Goal: Task Accomplishment & Management: Manage account settings

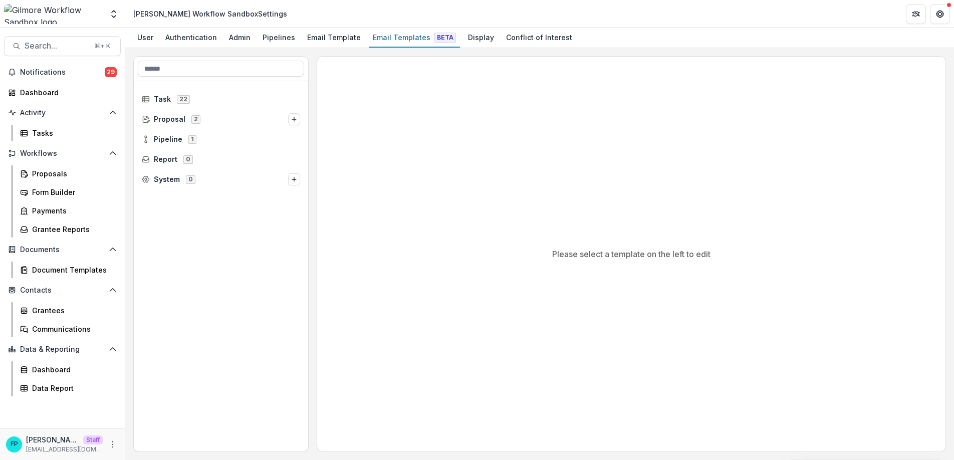
click at [506, 392] on div "Please select a template on the left to edit" at bounding box center [631, 254] width 628 height 395
